Goal: Task Accomplishment & Management: Manage account settings

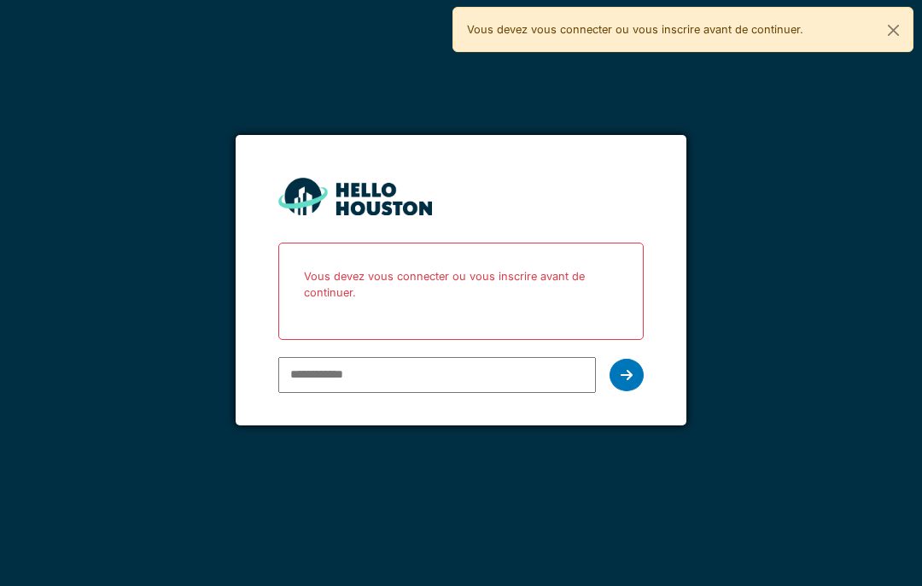
scroll to position [70, 0]
click at [469, 357] on input "email" at bounding box center [436, 375] width 317 height 36
click at [493, 357] on input "email" at bounding box center [436, 375] width 317 height 36
click at [404, 357] on input "email" at bounding box center [436, 375] width 317 height 36
click at [400, 357] on input "email" at bounding box center [436, 375] width 317 height 36
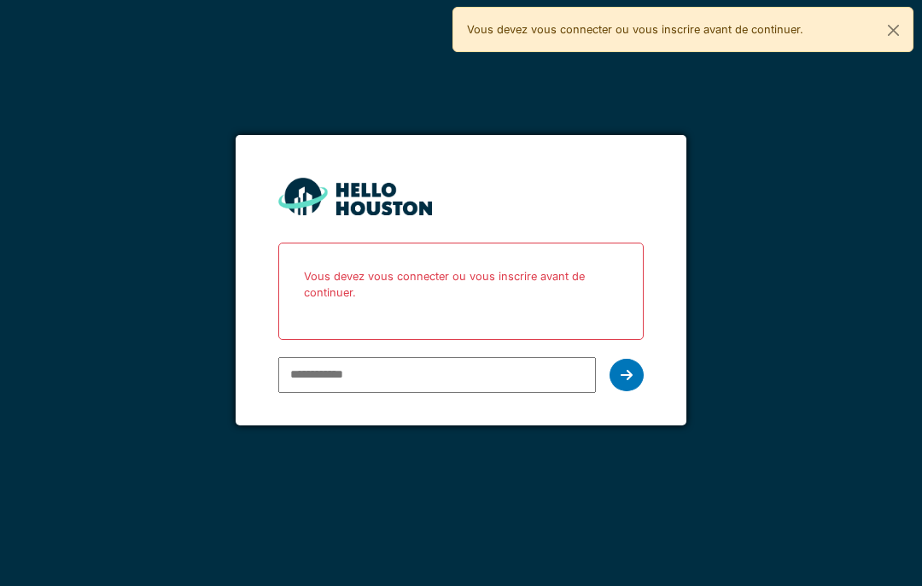
click at [419, 357] on input "email" at bounding box center [436, 375] width 317 height 36
click at [517, 357] on input "email" at bounding box center [436, 375] width 317 height 36
click at [319, 357] on input "email" at bounding box center [436, 375] width 317 height 36
click at [329, 357] on input "email" at bounding box center [436, 375] width 317 height 36
click at [350, 357] on input "email" at bounding box center [436, 375] width 317 height 36
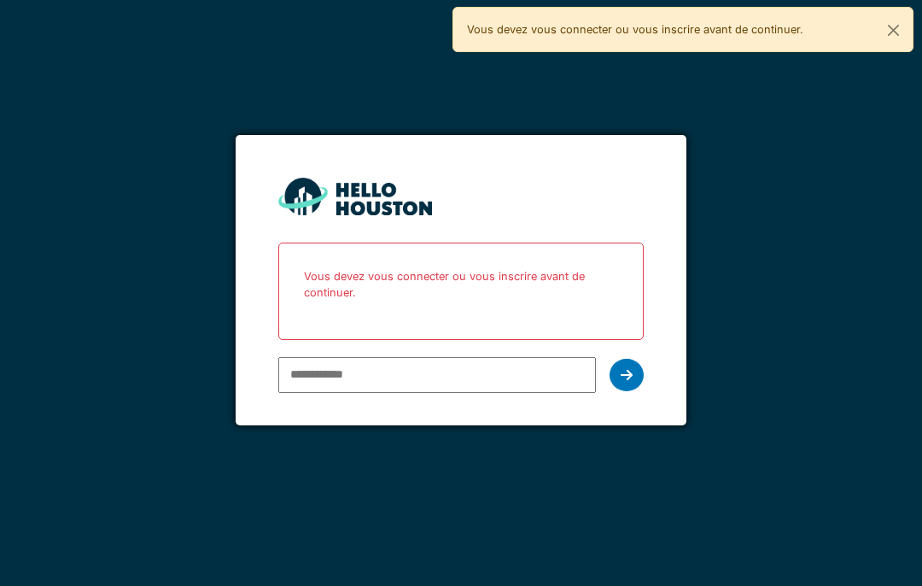
click at [532, 357] on input "email" at bounding box center [436, 375] width 317 height 36
click at [505, 357] on input "email" at bounding box center [436, 375] width 317 height 36
click at [493, 357] on input "email" at bounding box center [436, 375] width 317 height 36
click at [634, 359] on div at bounding box center [627, 375] width 34 height 32
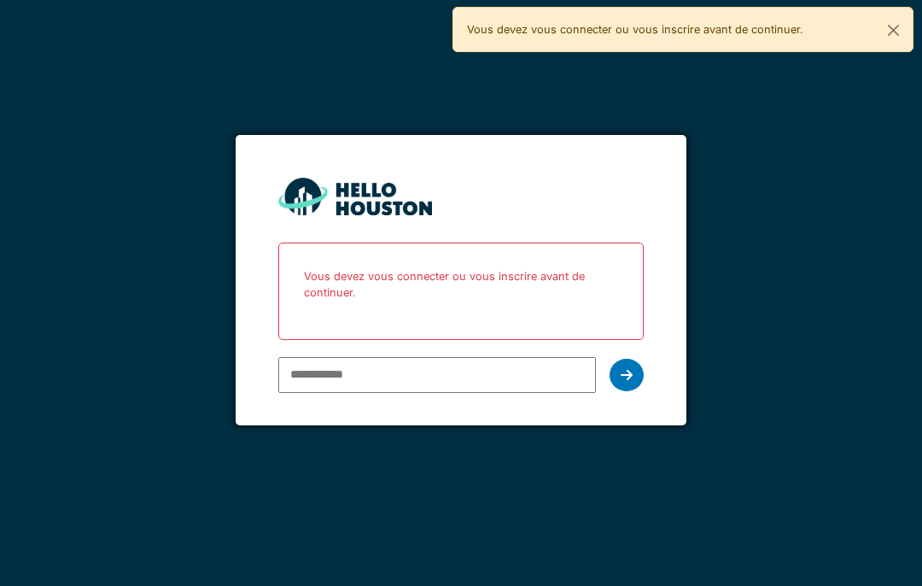
click at [522, 357] on input "email" at bounding box center [436, 375] width 317 height 36
